Goal: Transaction & Acquisition: Purchase product/service

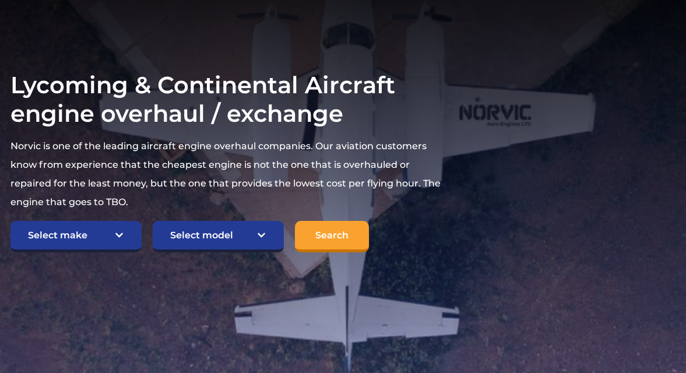
scroll to position [175, 0]
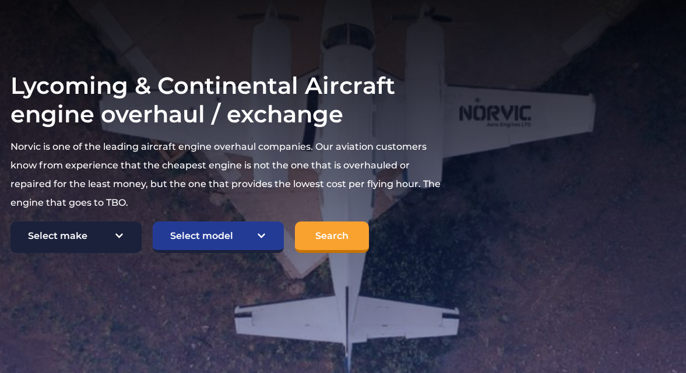
click at [96, 233] on select "Select make TCM Continental Lycoming" at bounding box center [75, 236] width 131 height 31
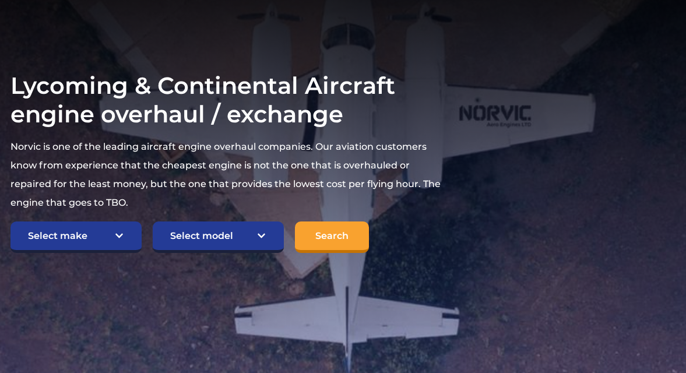
select select "TCM Continental"
click at [10, 222] on select "Select make TCM Continental Lycoming" at bounding box center [75, 236] width 131 height 31
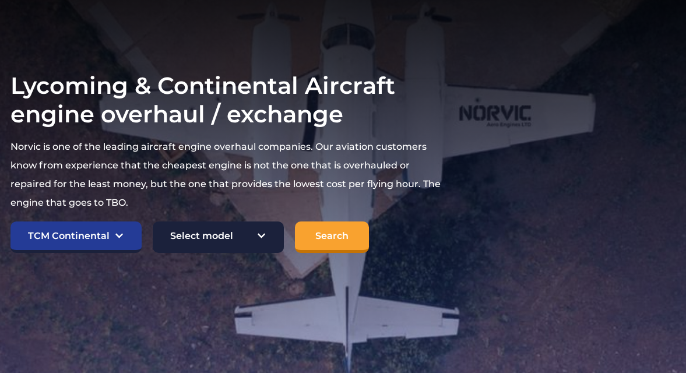
click at [220, 236] on select "Select model American Champion 7KCAB Bellanca Citabria IO-320-E2A Beech 23 Musk…" at bounding box center [218, 236] width 131 height 31
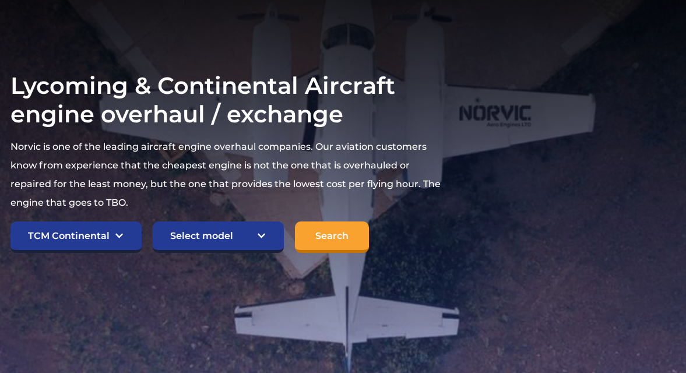
select select "897"
click at [153, 222] on select "Select model American Champion 7KCAB Bellanca Citabria IO-320-E2A Beech 23 Musk…" at bounding box center [218, 236] width 131 height 31
click at [341, 244] on input "Search" at bounding box center [332, 236] width 74 height 31
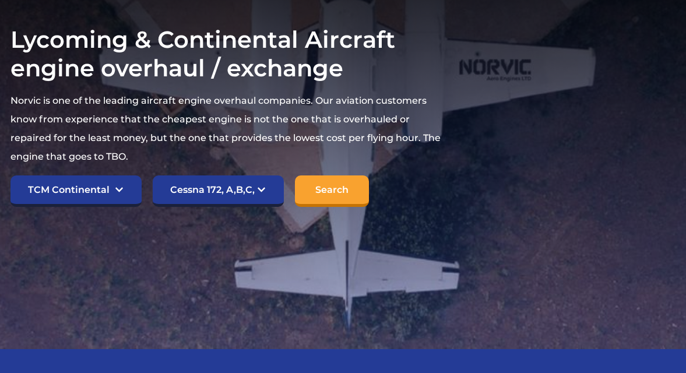
scroll to position [291, 0]
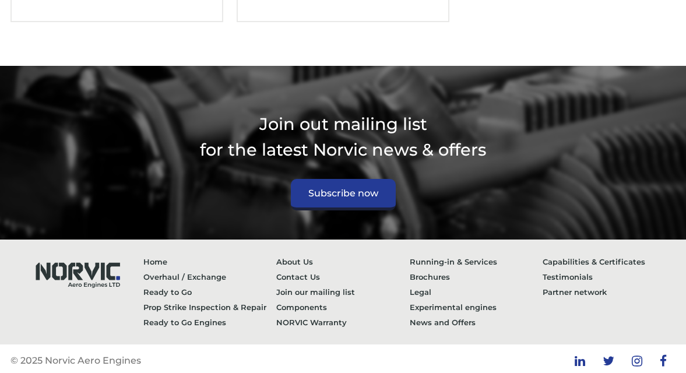
scroll to position [2057, 0]
